Goal: Information Seeking & Learning: Check status

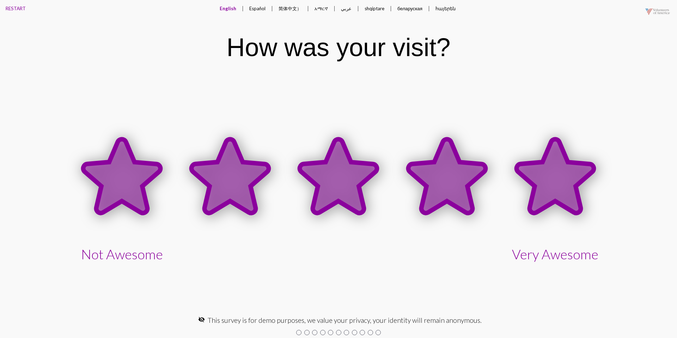
click at [543, 169] on icon at bounding box center [555, 176] width 77 height 74
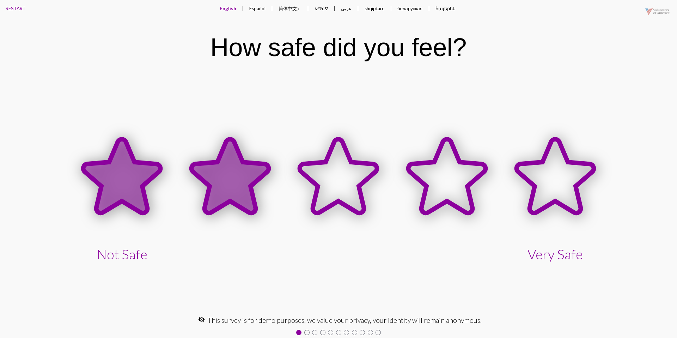
click at [233, 156] on icon at bounding box center [229, 176] width 77 height 74
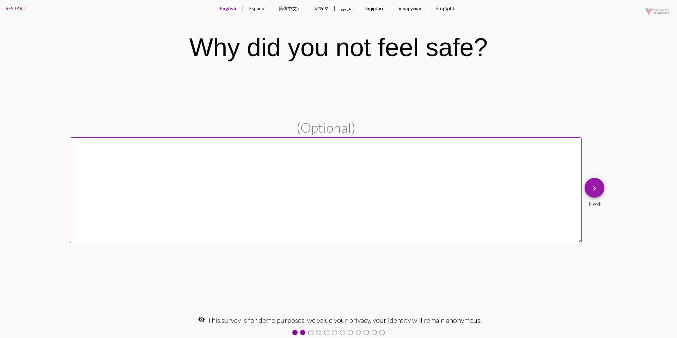
click at [603, 192] on button "keyboard_arrow_right" at bounding box center [595, 188] width 20 height 20
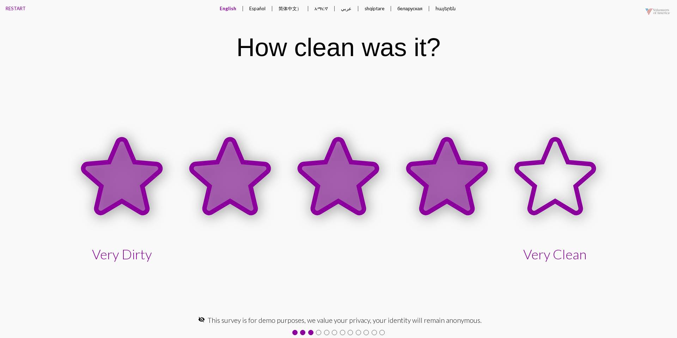
click at [459, 165] on icon at bounding box center [446, 176] width 77 height 74
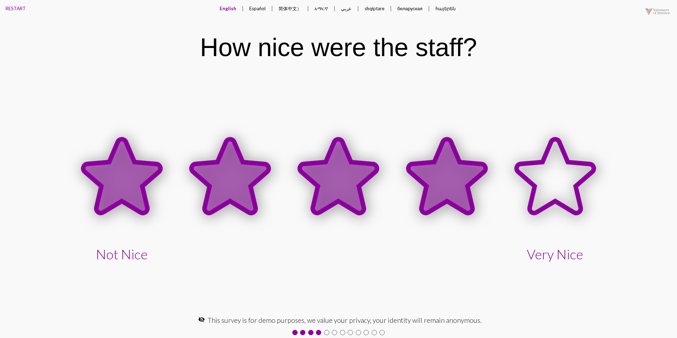
click at [451, 160] on icon at bounding box center [446, 176] width 77 height 74
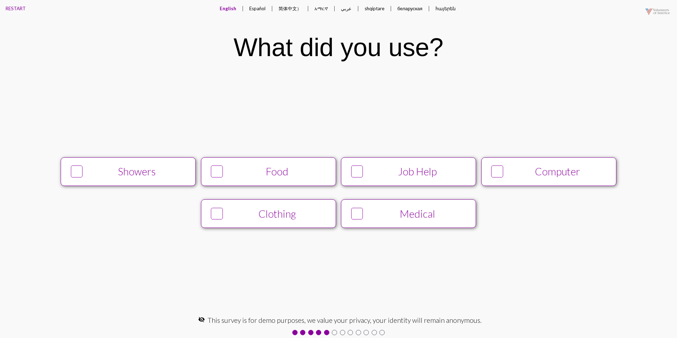
click at [308, 160] on button "Food" at bounding box center [268, 171] width 135 height 29
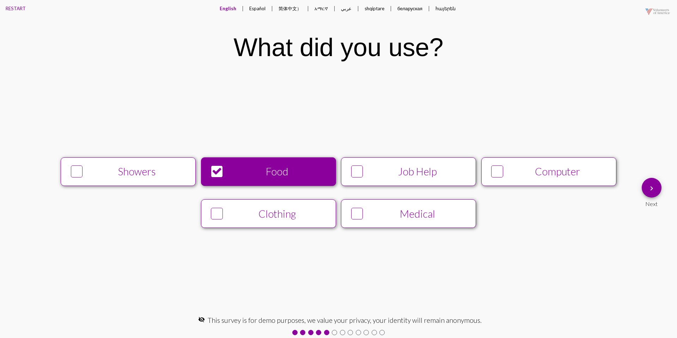
click at [364, 162] on button "Job Help" at bounding box center [408, 171] width 135 height 29
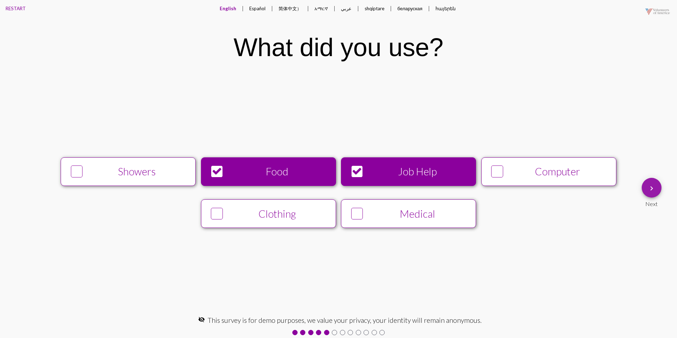
click at [651, 182] on span "keyboard_arrow_right" at bounding box center [651, 188] width 8 height 20
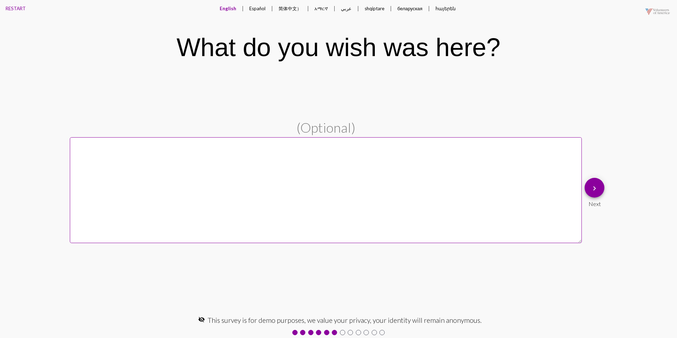
click at [263, 7] on button "Español" at bounding box center [258, 8] width 28 height 17
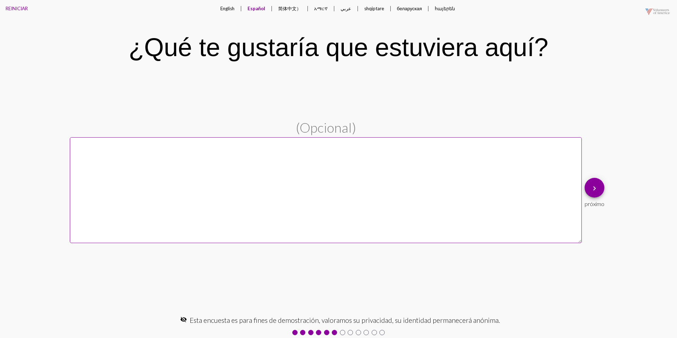
click at [231, 10] on button "English" at bounding box center [227, 8] width 25 height 17
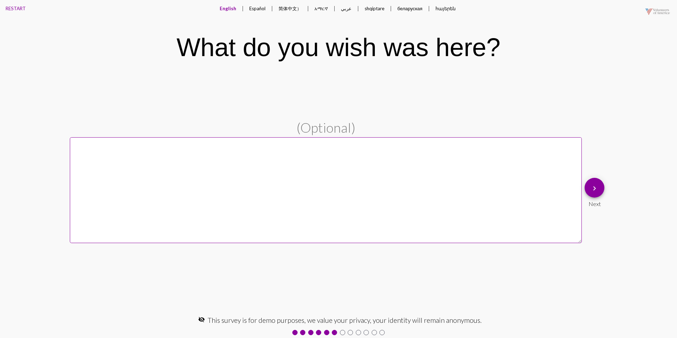
click at [590, 183] on span "keyboard_arrow_right" at bounding box center [594, 188] width 8 height 20
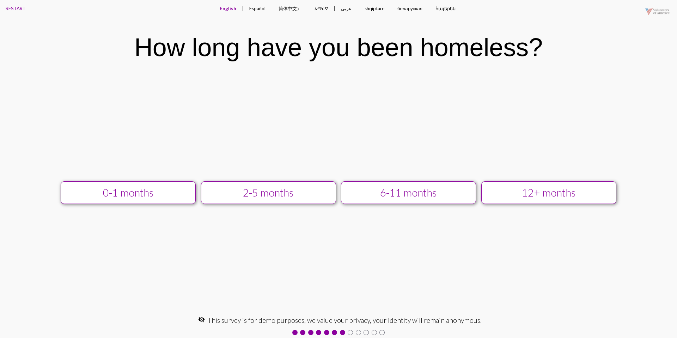
click at [499, 193] on div "12+ months" at bounding box center [548, 193] width 121 height 12
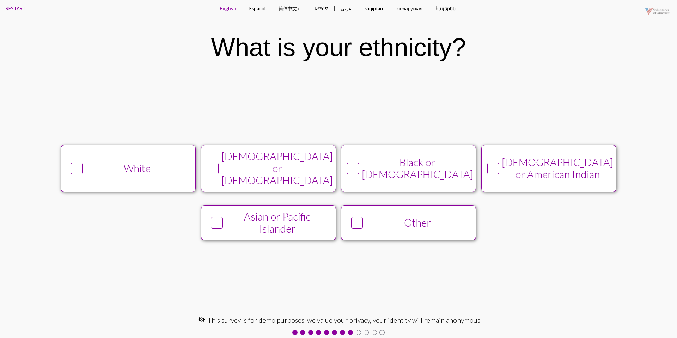
click at [184, 165] on button "White" at bounding box center [128, 168] width 135 height 47
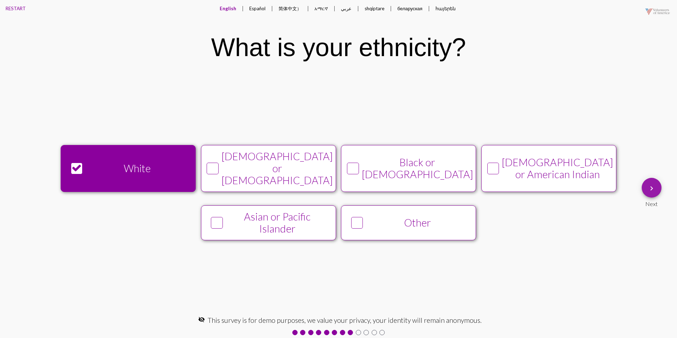
click at [657, 194] on button "keyboard_arrow_right" at bounding box center [652, 188] width 20 height 20
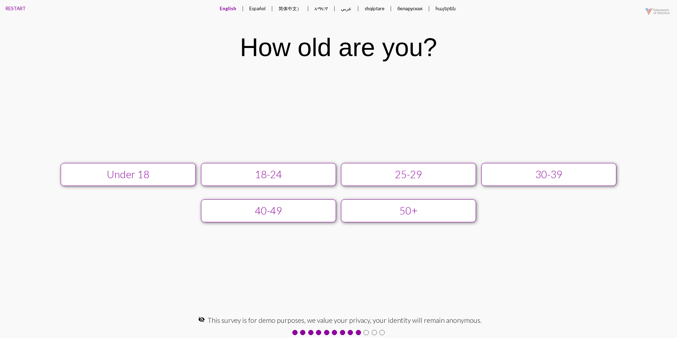
click at [436, 177] on div "25-29" at bounding box center [408, 174] width 121 height 12
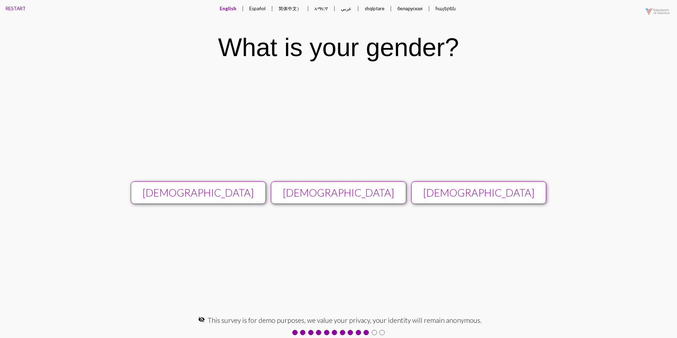
click at [376, 196] on div "[DEMOGRAPHIC_DATA]" at bounding box center [338, 193] width 121 height 12
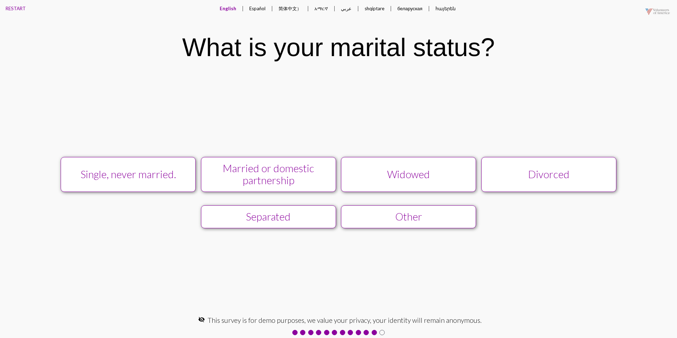
click at [155, 181] on button "Single, never married." at bounding box center [128, 174] width 135 height 35
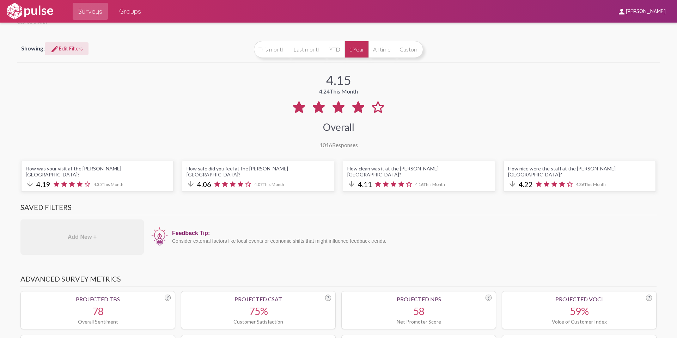
scroll to position [25, 0]
drag, startPoint x: 422, startPoint y: 178, endPoint x: 406, endPoint y: 177, distance: 16.3
click at [411, 179] on div "arrow_downward 4.11 4.16 This Month" at bounding box center [418, 184] width 143 height 10
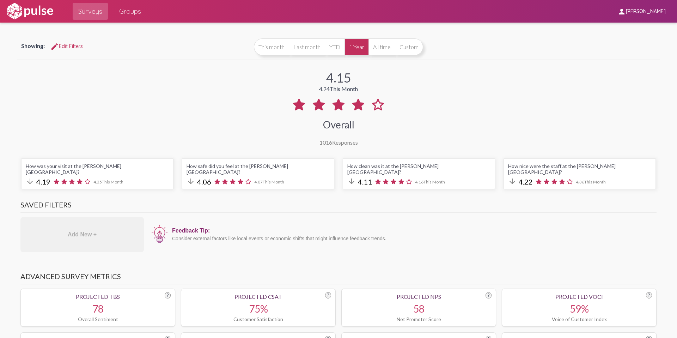
scroll to position [26, 0]
click at [68, 43] on span "edit Edit Filters" at bounding box center [66, 46] width 32 height 6
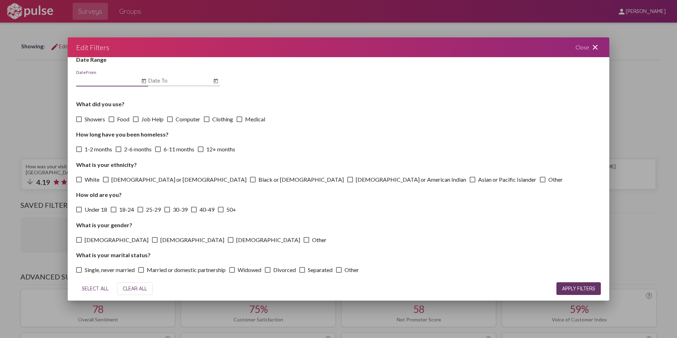
scroll to position [23, 0]
click at [589, 48] on div "Close close" at bounding box center [588, 47] width 42 height 20
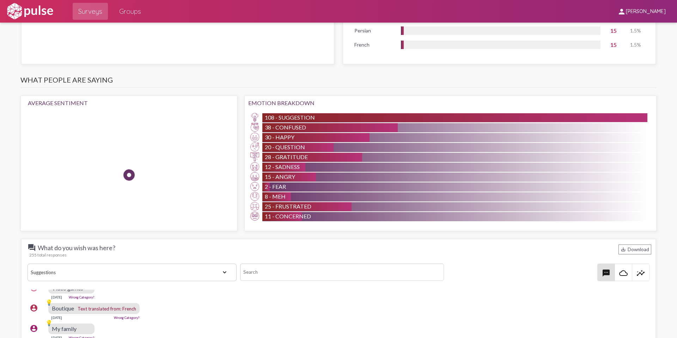
scroll to position [654, 0]
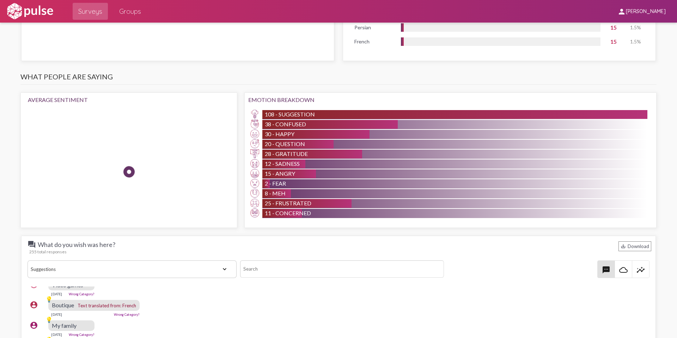
click at [173, 263] on select "View All Positive Neutral Negative Happy Meh Suggestions Angry Disgust Sadness …" at bounding box center [132, 269] width 209 height 18
click at [28, 260] on select "View All Positive Neutral Negative Happy Meh Suggestions Angry Disgust Sadness …" at bounding box center [132, 269] width 209 height 18
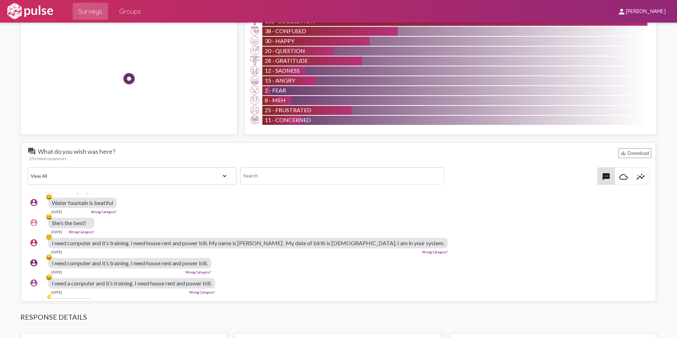
scroll to position [275, 1]
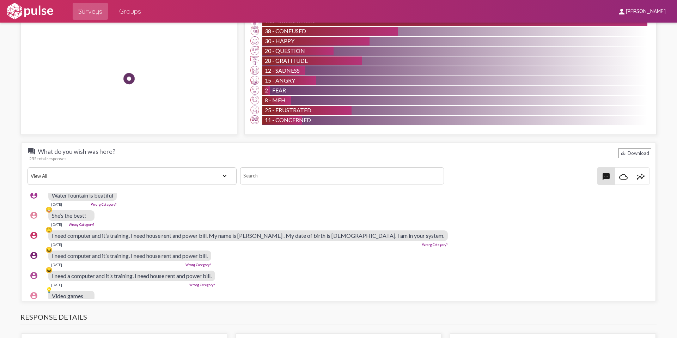
click at [176, 170] on select "View All Positive Neutral Negative Happy Meh Suggestions Angry Disgust Sadness …" at bounding box center [132, 176] width 209 height 18
select select "Suggestion"
click at [28, 167] on select "View All Positive Neutral Negative Happy Meh Suggestions Angry Disgust Sadness …" at bounding box center [132, 176] width 209 height 18
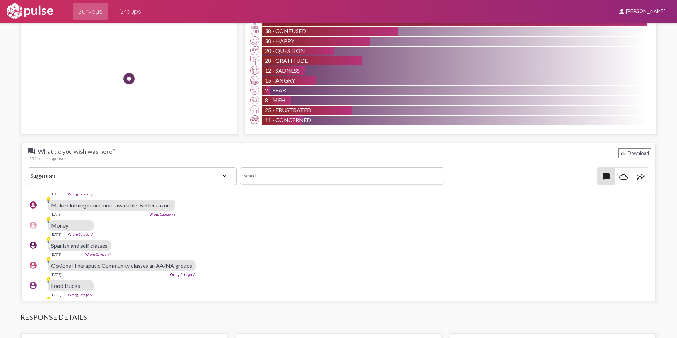
scroll to position [505, 2]
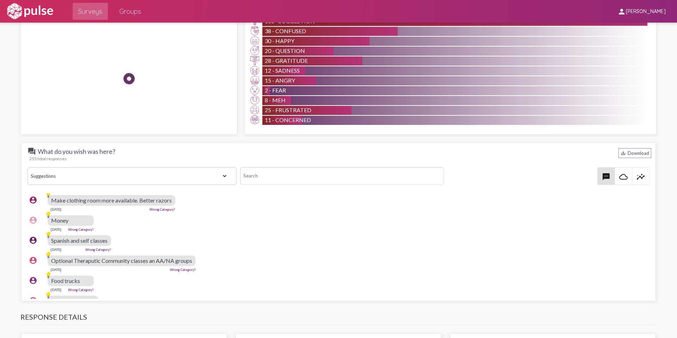
click at [641, 172] on mat-icon "insights" at bounding box center [641, 176] width 8 height 8
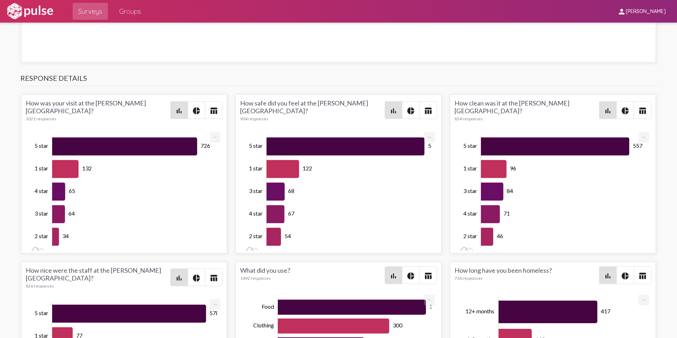
scroll to position [986, 0]
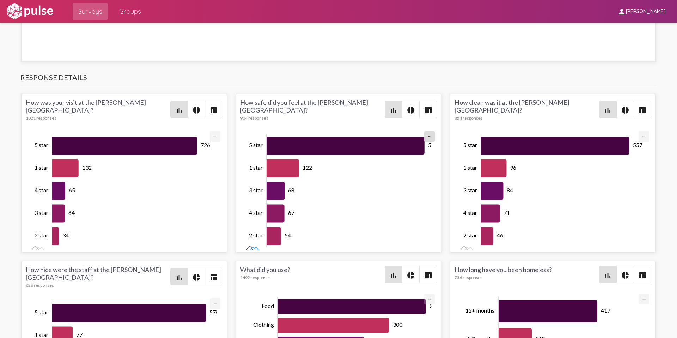
click at [254, 245] on rect at bounding box center [251, 248] width 23 height 7
click at [411, 101] on span "pie_chart" at bounding box center [410, 109] width 17 height 17
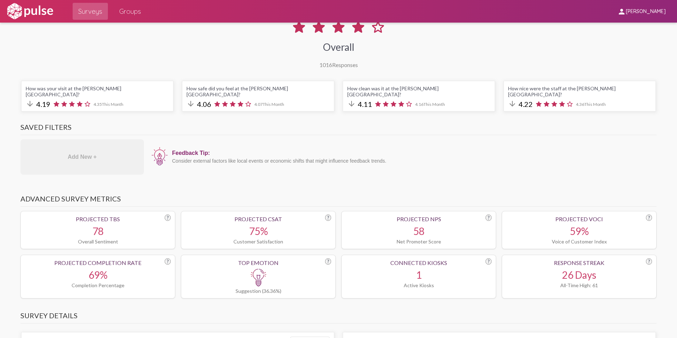
scroll to position [0, 0]
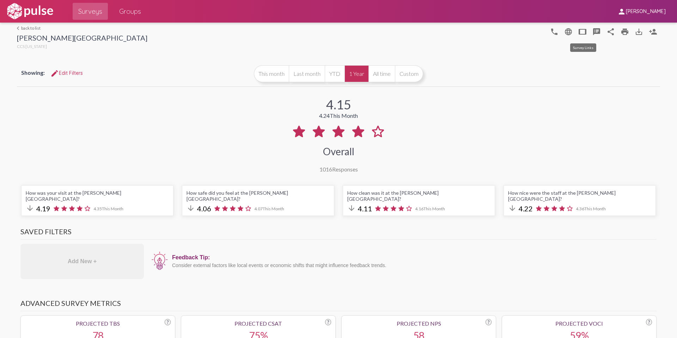
click at [584, 32] on mat-icon "tablet" at bounding box center [582, 32] width 8 height 8
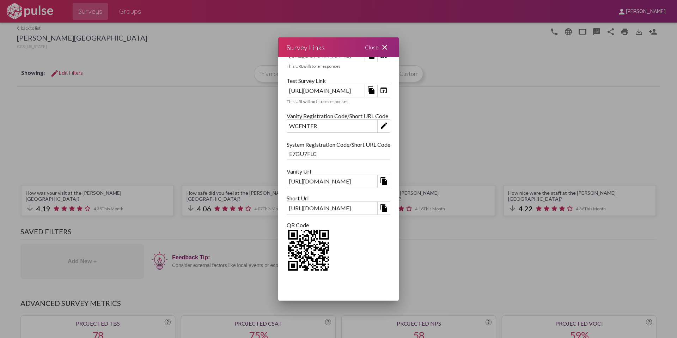
scroll to position [27, 0]
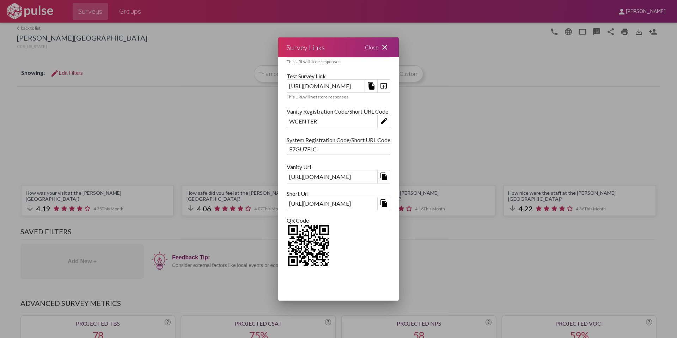
click at [389, 45] on mat-icon "close" at bounding box center [384, 47] width 8 height 8
